Goal: Transaction & Acquisition: Obtain resource

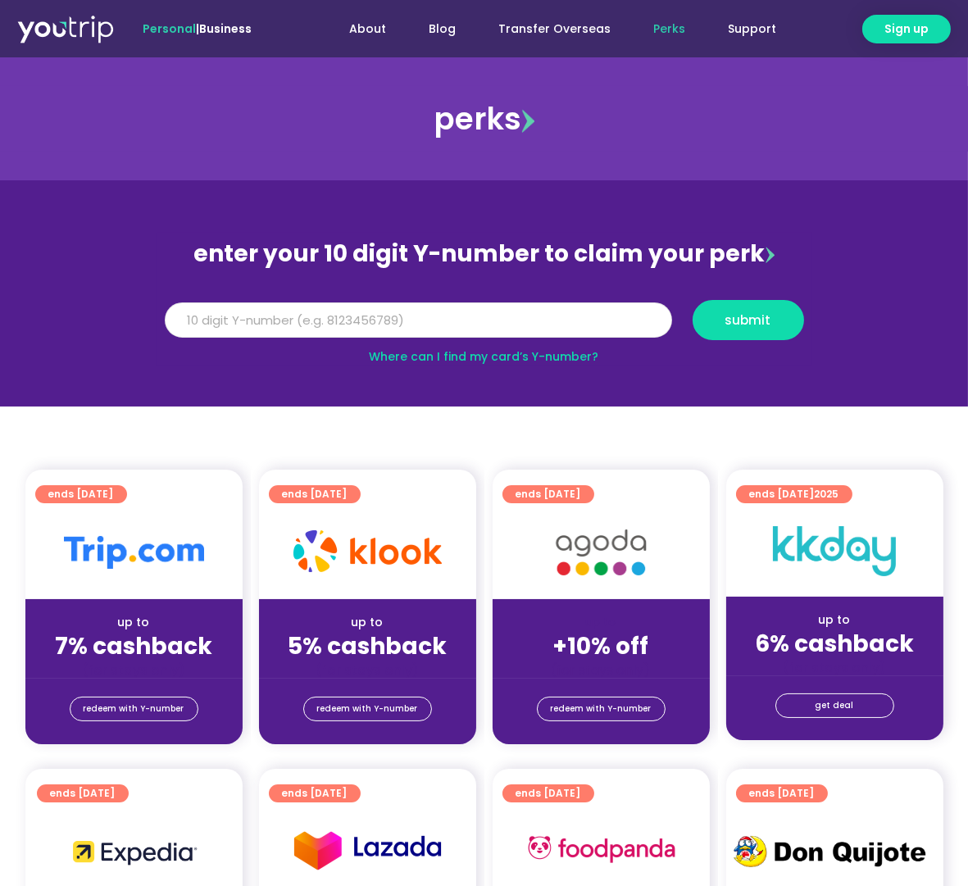
click at [399, 321] on input "Y Number" at bounding box center [418, 321] width 507 height 36
click at [399, 322] on input "Y Number" at bounding box center [418, 321] width 507 height 36
type input "9"
type input "8192500237"
click at [733, 317] on span "submit" at bounding box center [749, 320] width 46 height 12
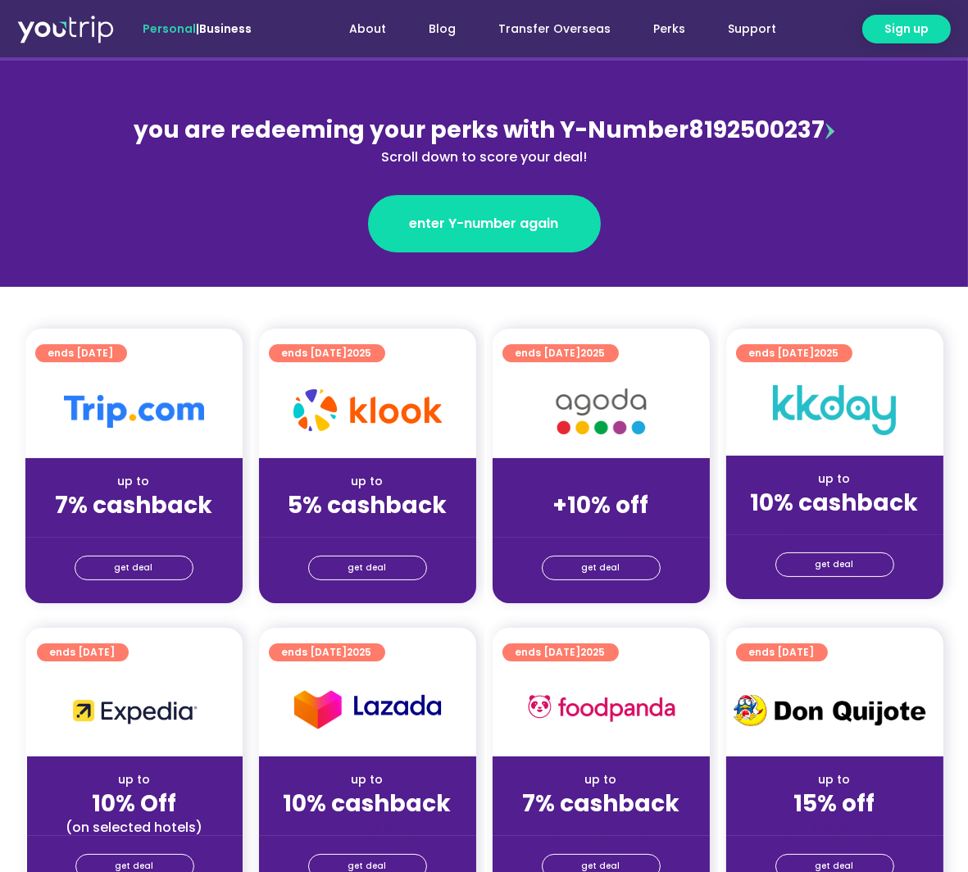
scroll to position [182, 0]
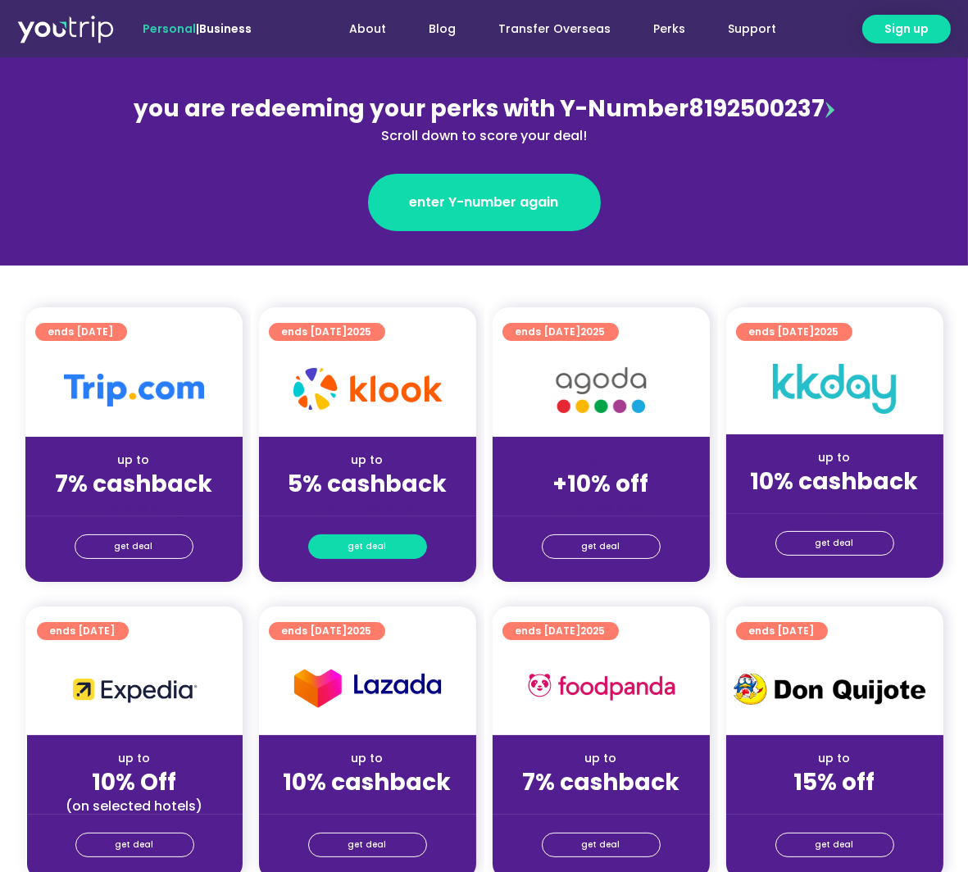
click at [389, 542] on link "get deal" at bounding box center [367, 547] width 119 height 25
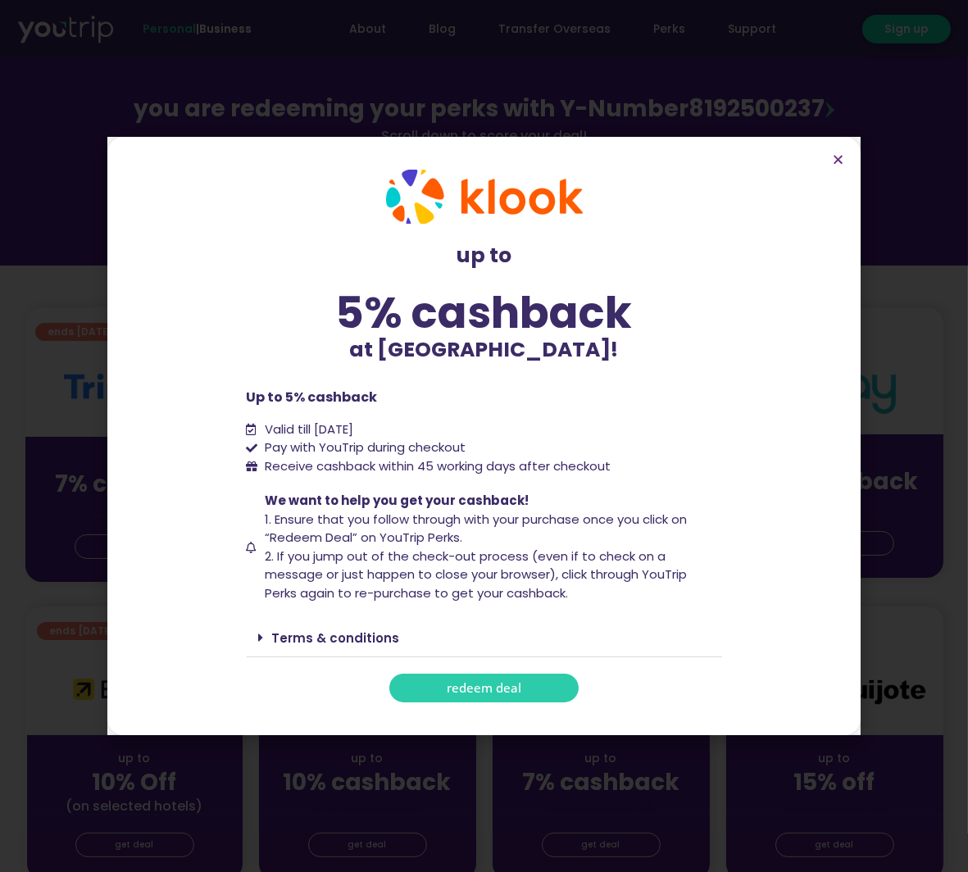
click at [492, 693] on span "redeem deal" at bounding box center [484, 688] width 75 height 12
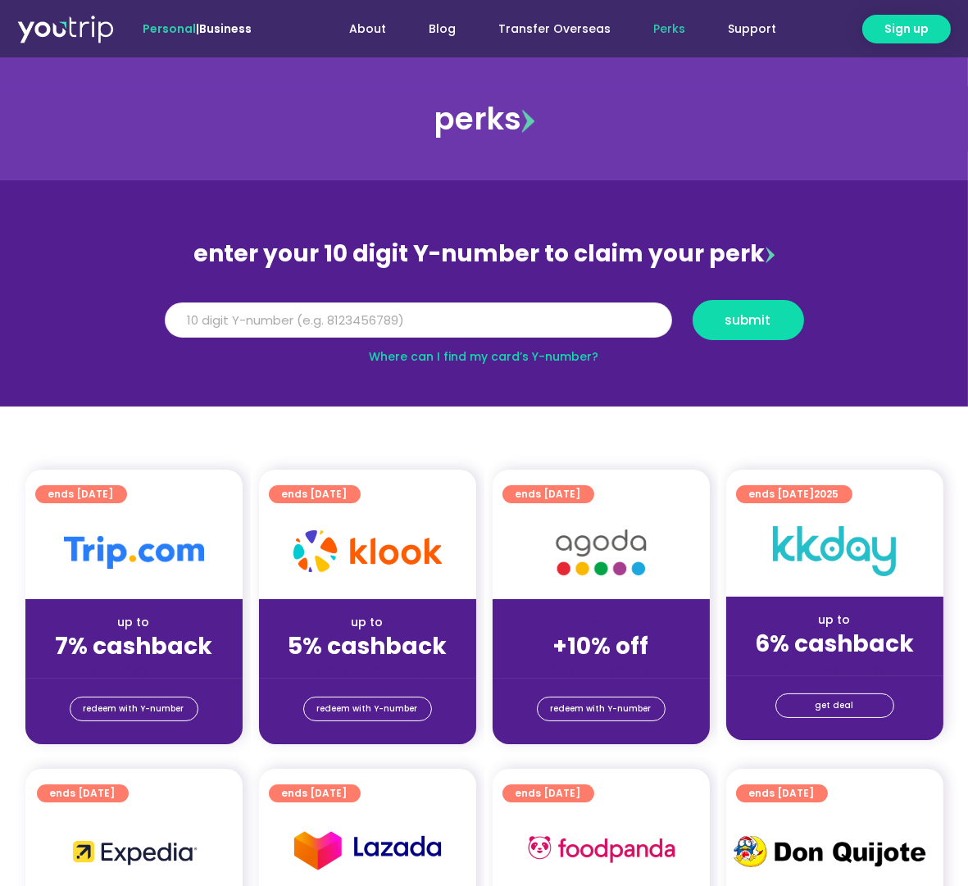
drag, startPoint x: 0, startPoint y: 0, endPoint x: 462, endPoint y: 312, distance: 556.9
click at [462, 312] on input "Y Number" at bounding box center [418, 321] width 507 height 36
click at [603, 640] on strong "+10% off" at bounding box center [601, 646] width 96 height 32
click at [416, 316] on input "Y Number" at bounding box center [418, 321] width 507 height 36
type input "8192500237"
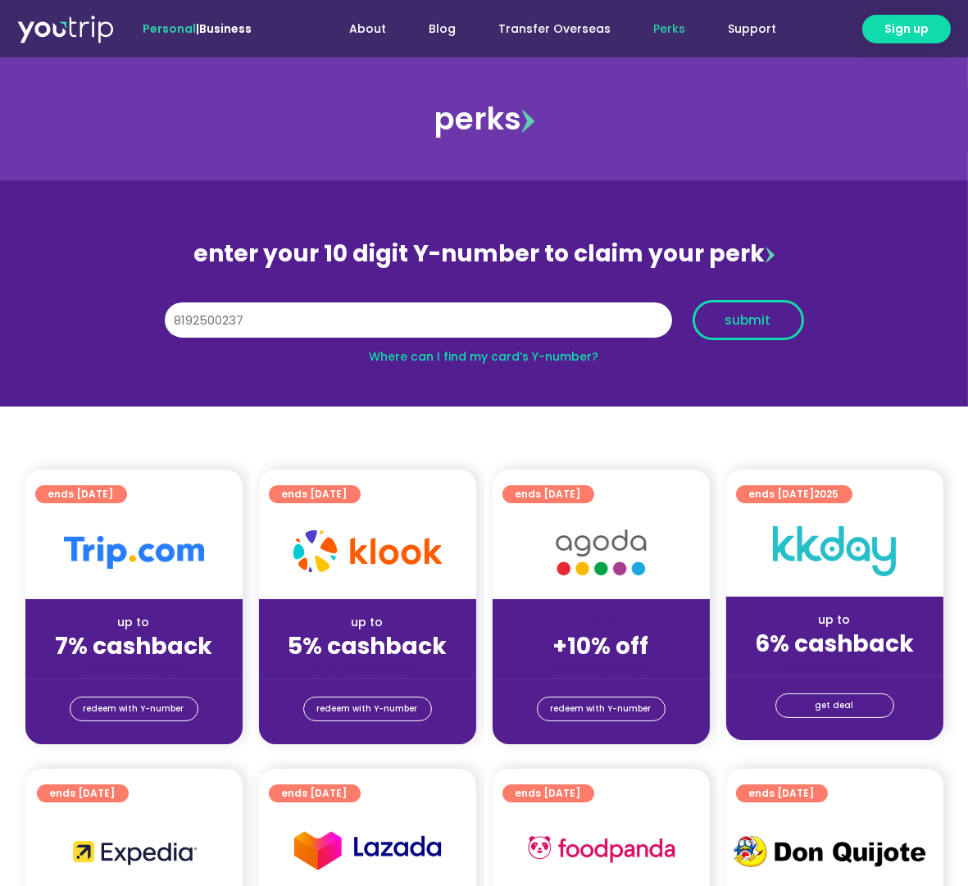
click at [762, 330] on button "submit" at bounding box center [748, 320] width 111 height 40
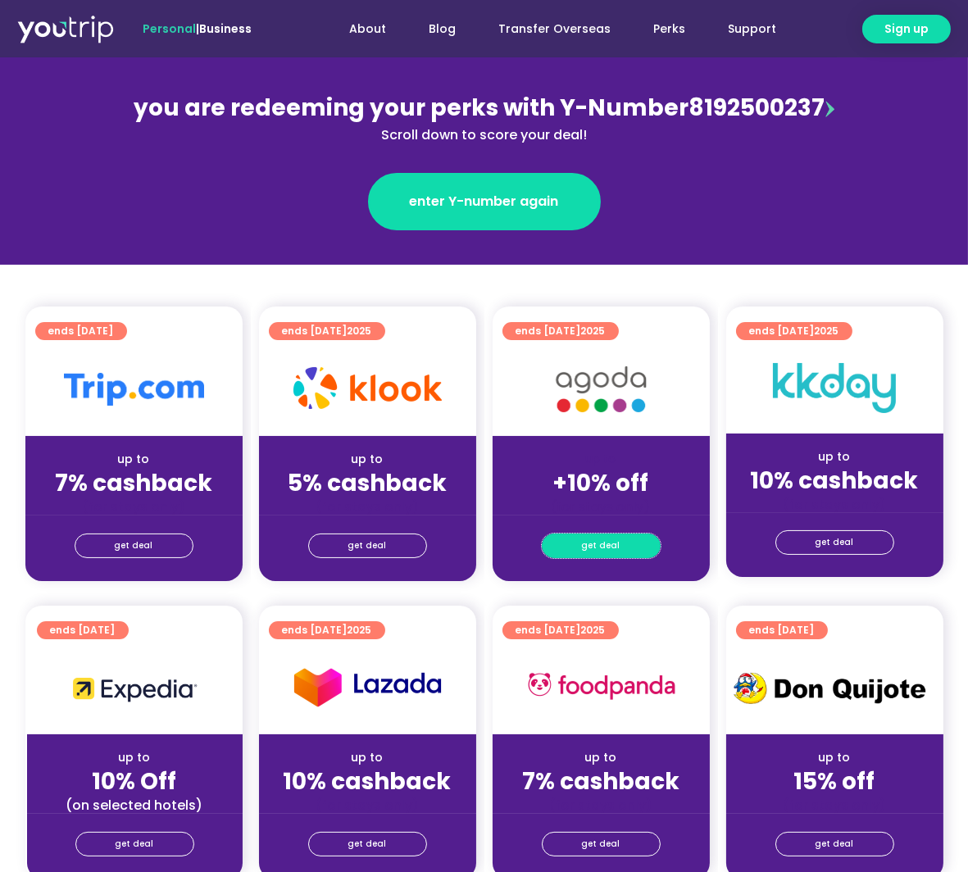
scroll to position [182, 0]
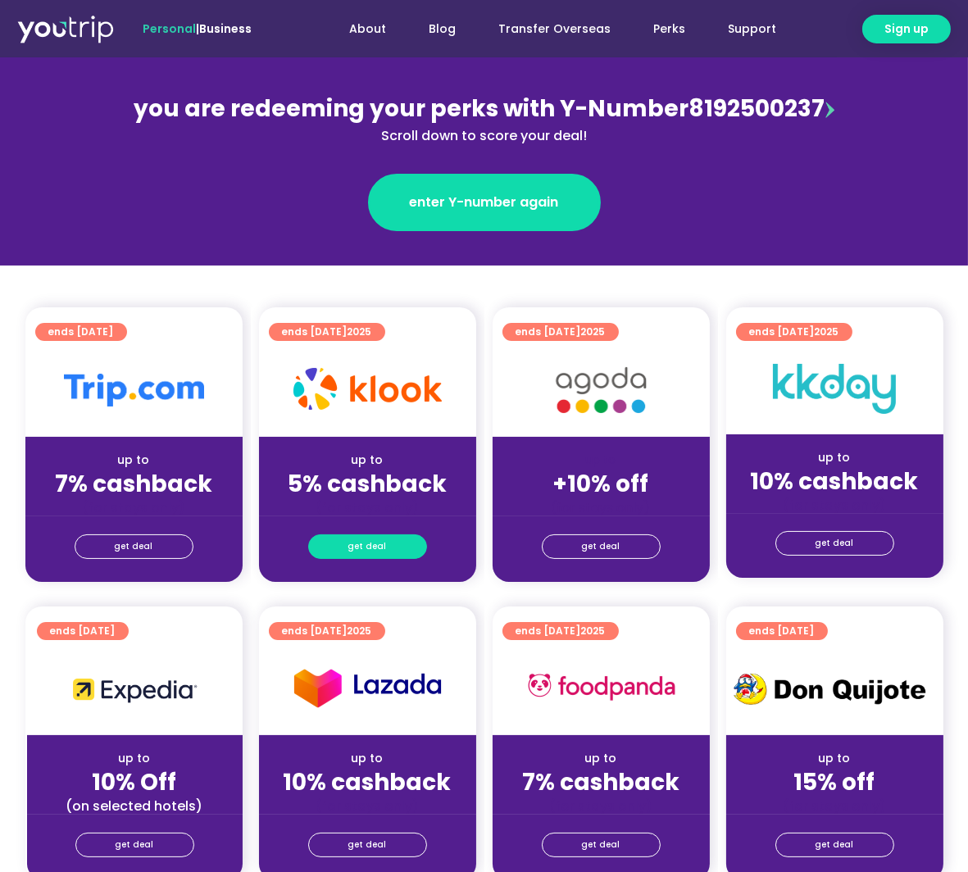
click at [400, 555] on link "get deal" at bounding box center [367, 547] width 119 height 25
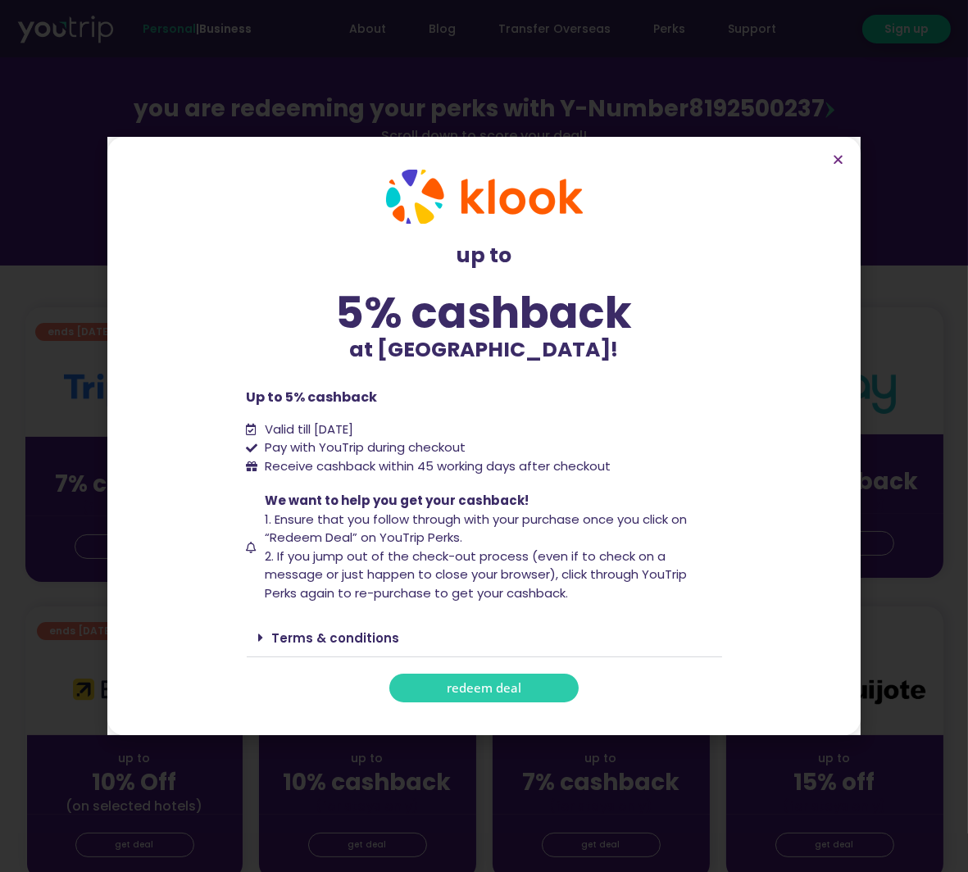
click at [527, 690] on link "redeem deal" at bounding box center [483, 688] width 189 height 29
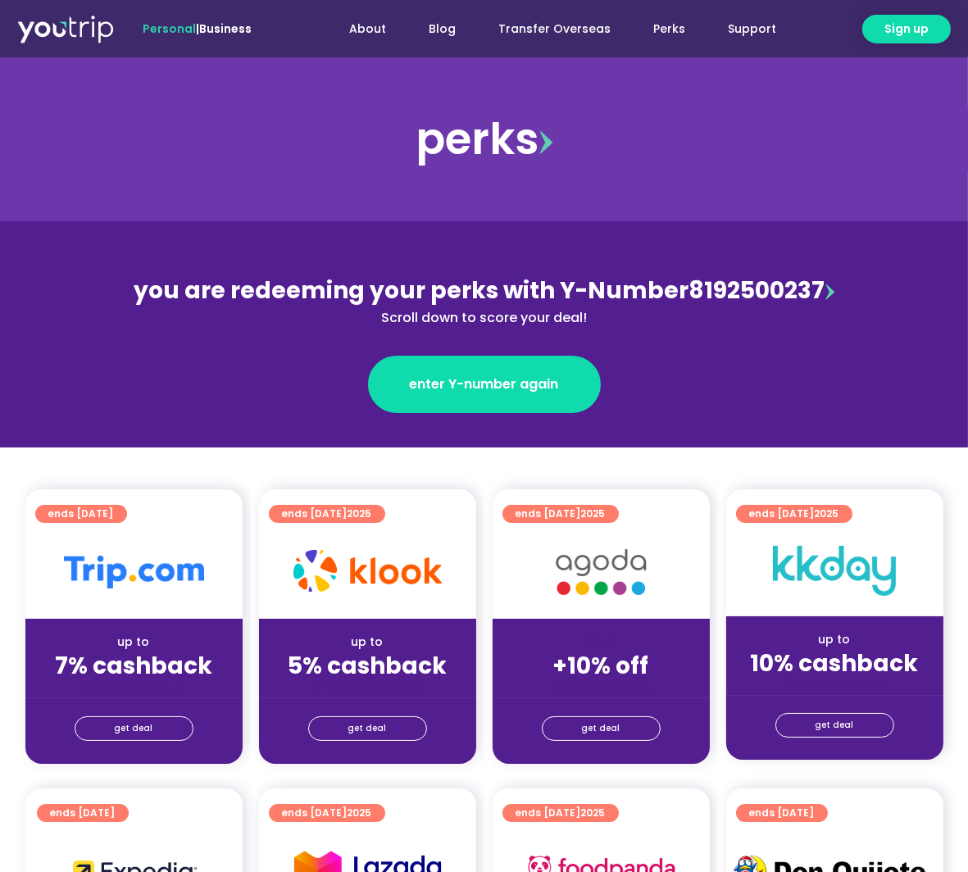
click at [588, 715] on div "get deal" at bounding box center [601, 728] width 217 height 26
click at [590, 732] on span "get deal" at bounding box center [601, 728] width 39 height 23
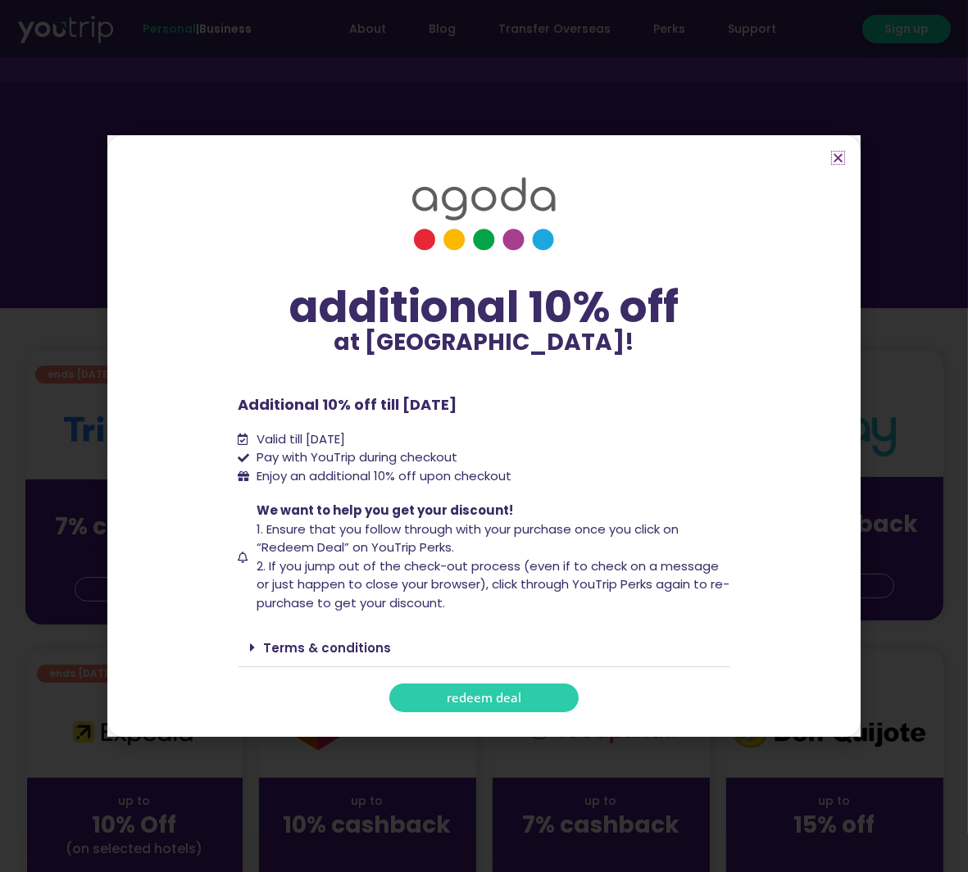
scroll to position [182, 0]
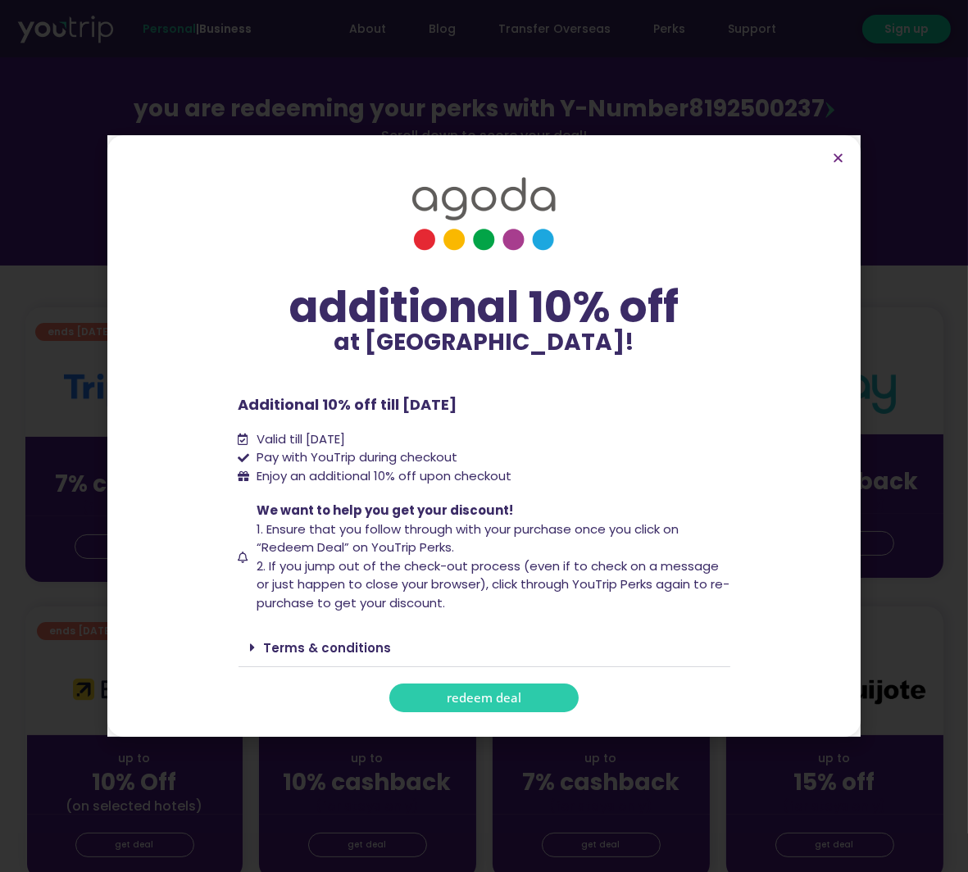
click at [476, 694] on span "redeem deal" at bounding box center [484, 698] width 75 height 12
